Goal: Task Accomplishment & Management: Manage account settings

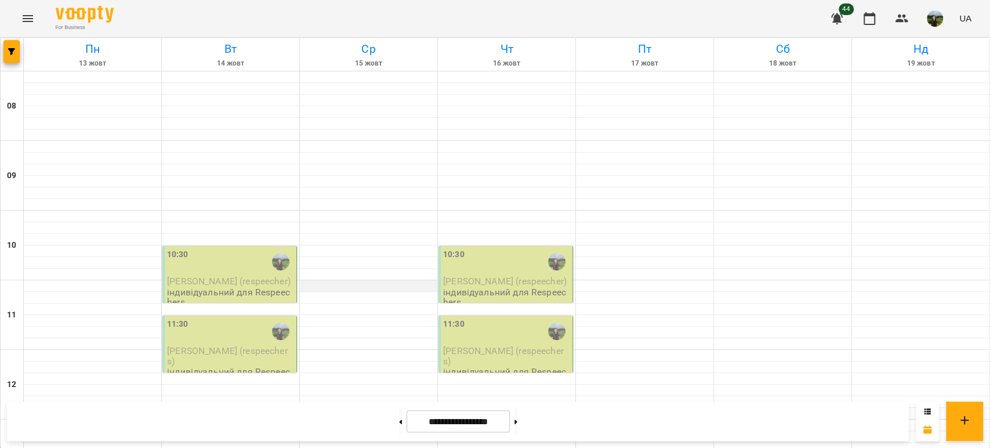
scroll to position [80, 0]
click at [222, 248] on div "10:30" at bounding box center [230, 261] width 127 height 27
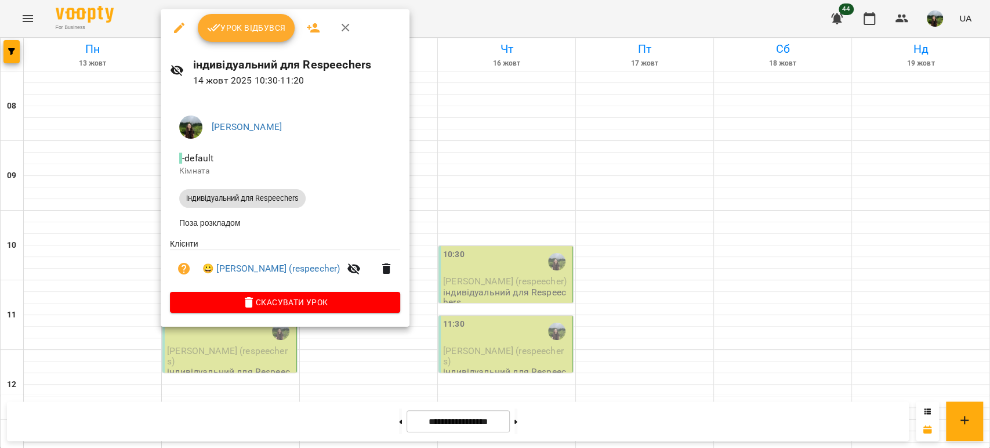
click at [235, 26] on span "Урок відбувся" at bounding box center [246, 28] width 79 height 14
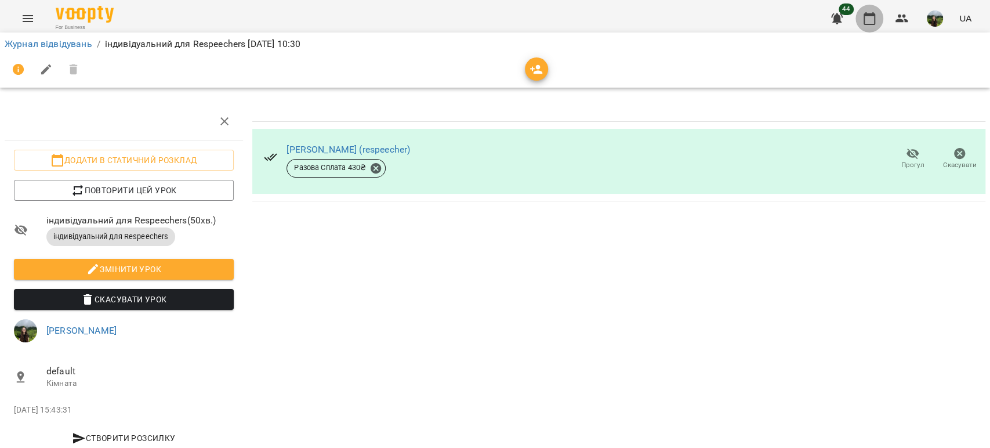
click at [870, 21] on icon "button" at bounding box center [869, 19] width 14 height 14
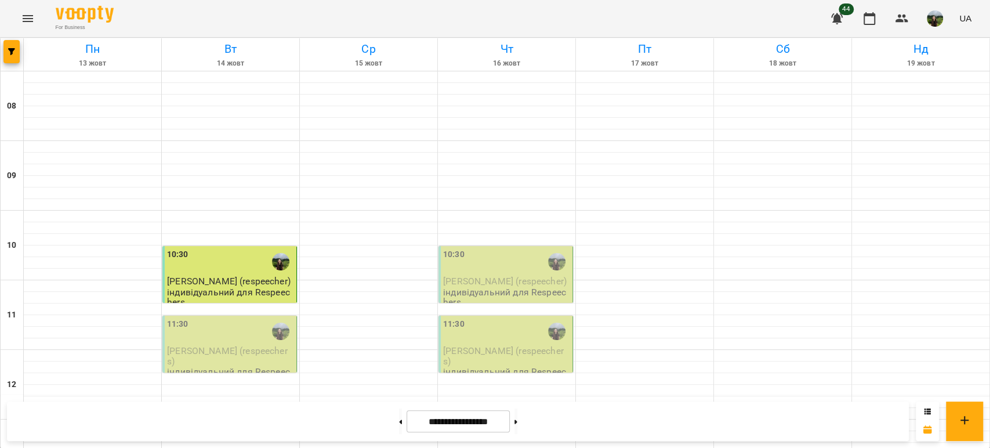
scroll to position [121, 0]
click at [207, 345] on span "[PERSON_NAME] (respeechers)" at bounding box center [227, 355] width 121 height 21
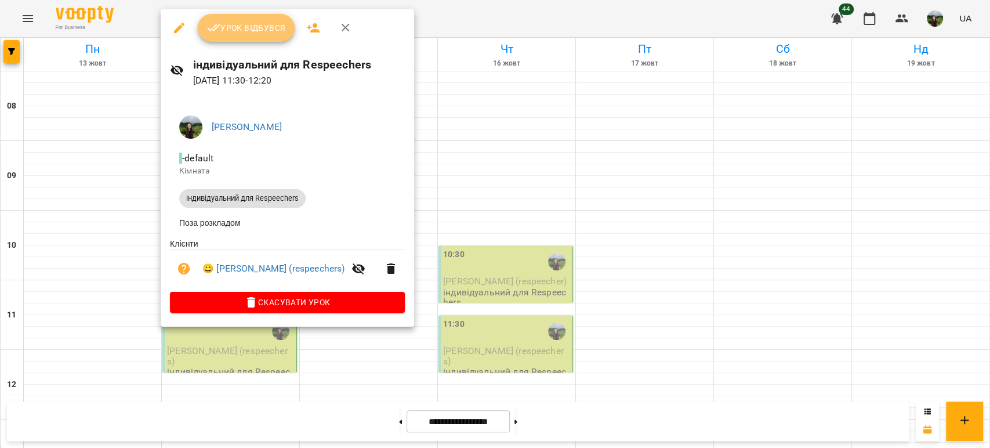
click at [242, 39] on button "Урок відбувся" at bounding box center [246, 28] width 97 height 28
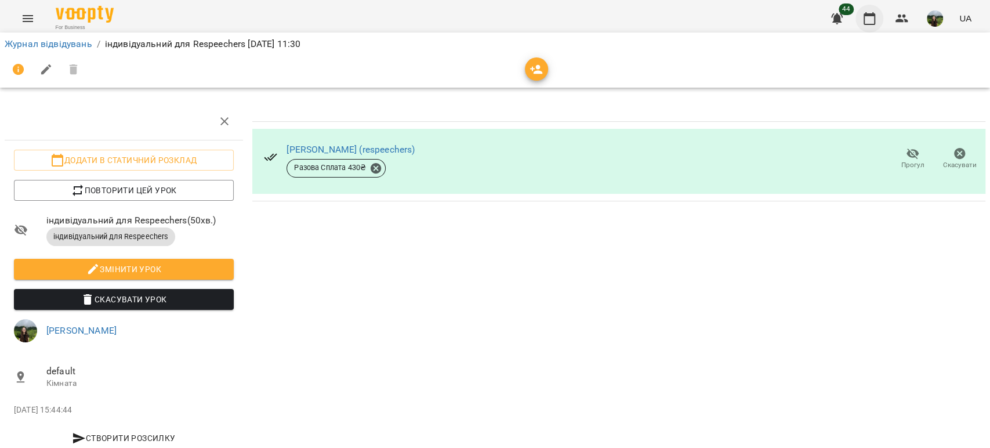
click at [872, 20] on icon "button" at bounding box center [869, 19] width 14 height 14
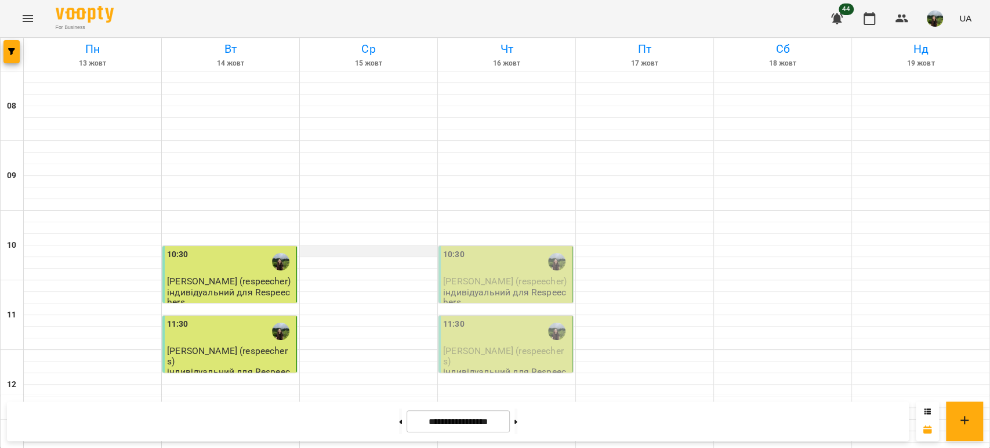
scroll to position [242, 0]
